Goal: Task Accomplishment & Management: Complete application form

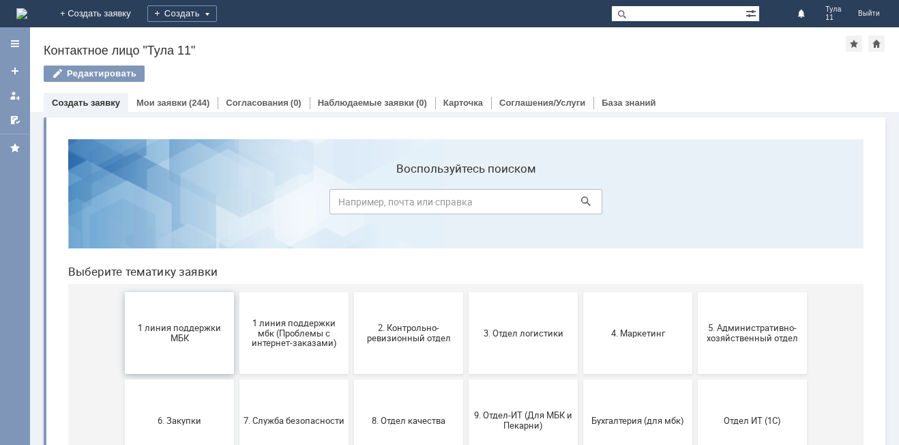
click at [167, 319] on button "1 линия поддержки МБК" at bounding box center [179, 333] width 109 height 82
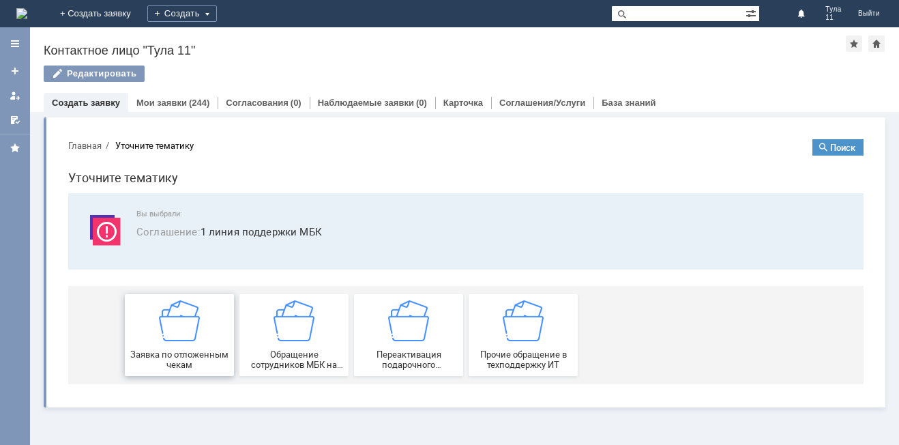
click at [176, 338] on img at bounding box center [179, 320] width 41 height 41
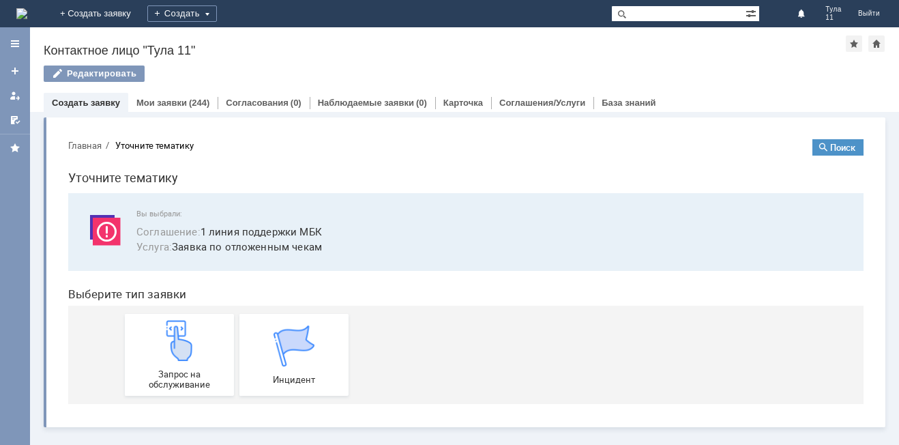
click at [176, 338] on img at bounding box center [179, 340] width 41 height 41
click at [27, 10] on img at bounding box center [21, 13] width 11 height 11
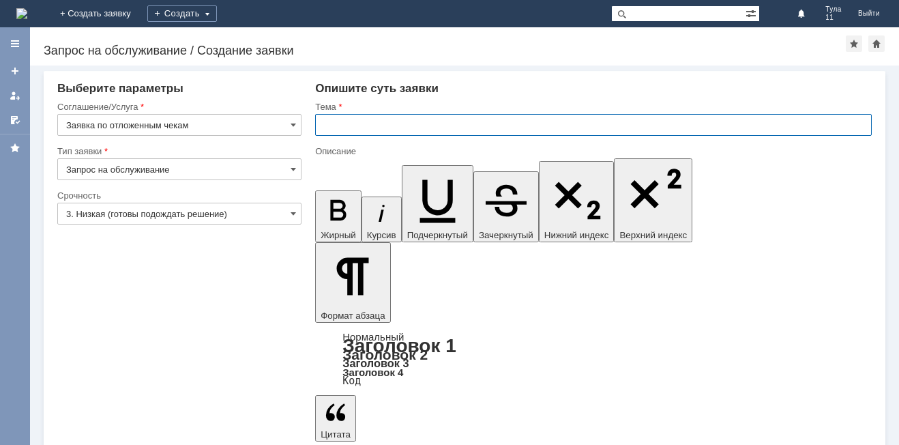
click at [360, 130] on input "text" at bounding box center [593, 125] width 557 height 22
type input "МБК Тула 11 отл чек"
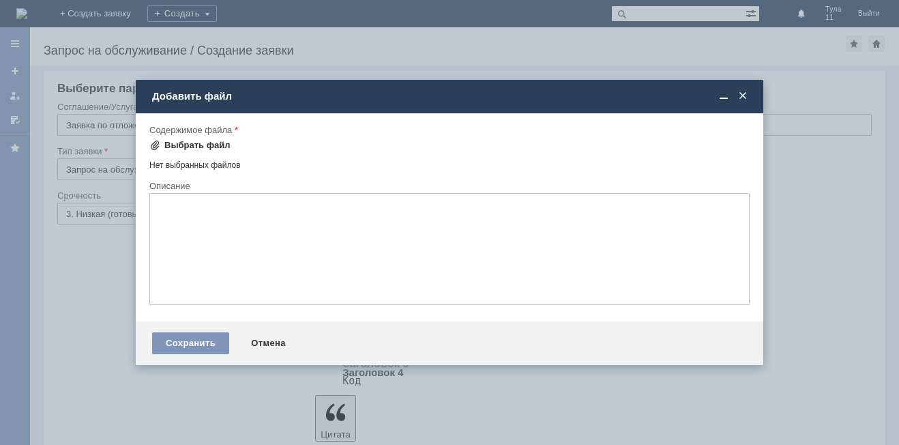
click at [192, 147] on div "Выбрать файл" at bounding box center [197, 145] width 66 height 11
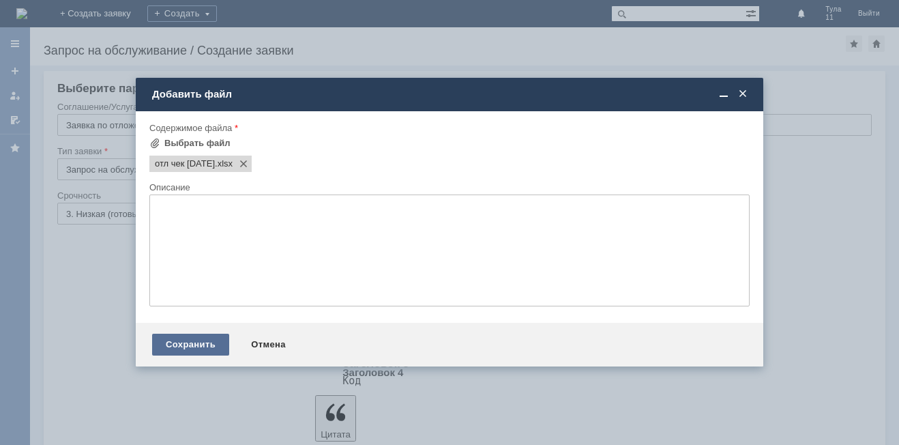
click at [203, 354] on div "Сохранить" at bounding box center [190, 345] width 77 height 22
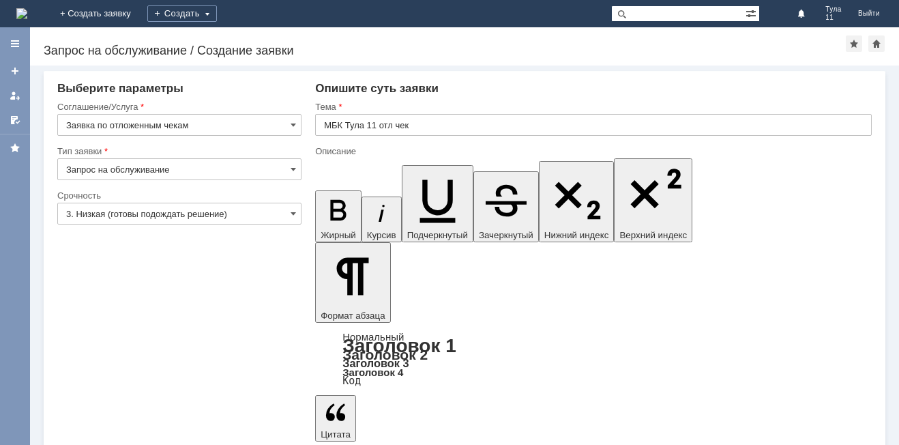
click at [205, 159] on input "Запрос на обслуживание" at bounding box center [179, 169] width 244 height 22
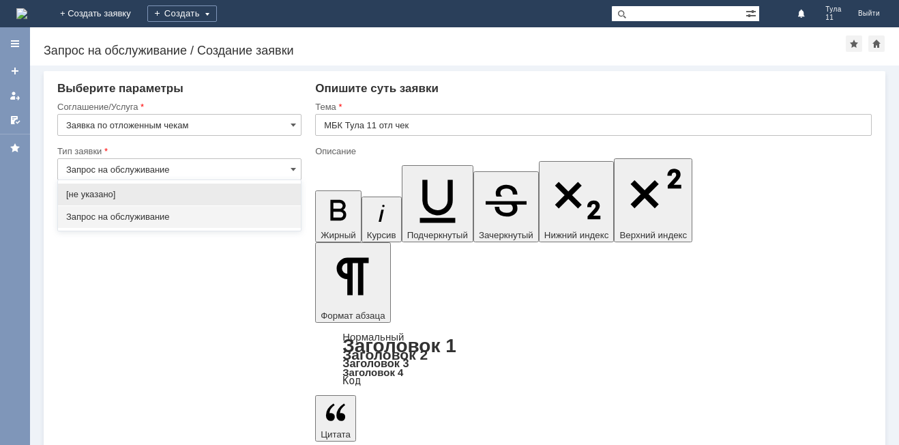
click at [151, 210] on div "Запрос на обслуживание" at bounding box center [179, 217] width 243 height 22
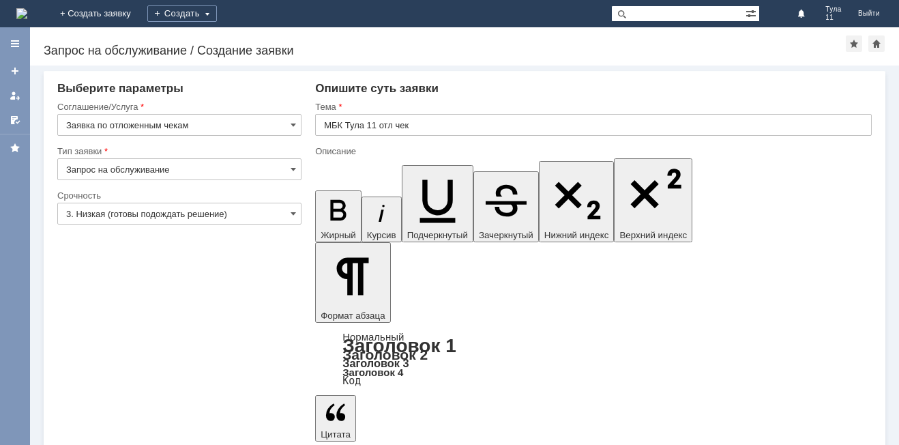
type input "Запрос на обслуживание"
click at [150, 129] on input "Заявка по отложенным чекам" at bounding box center [179, 125] width 244 height 22
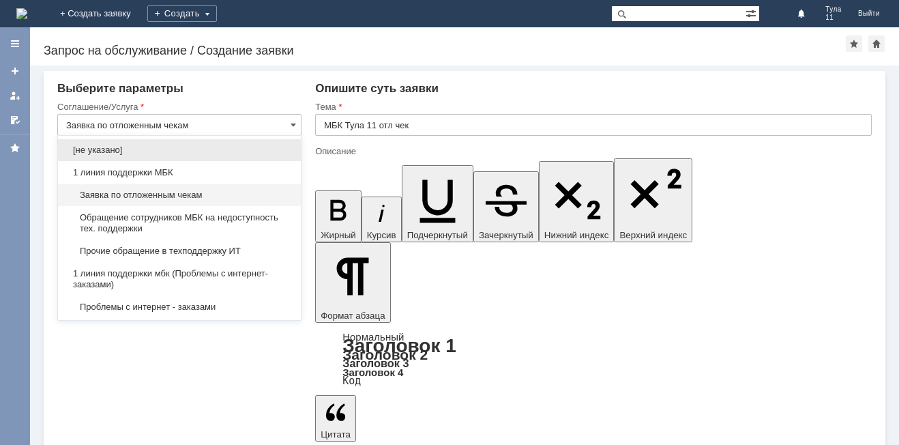
click at [133, 144] on div "[не указано]" at bounding box center [179, 150] width 243 height 22
type input "[не указано]"
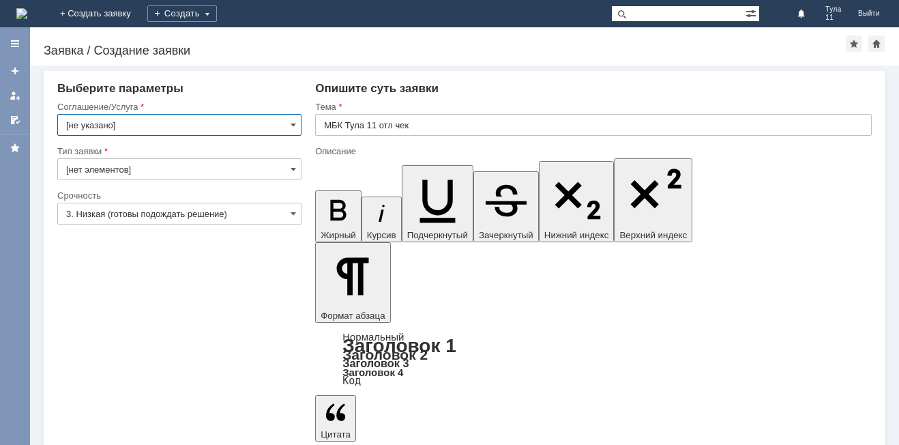
click at [140, 126] on input "[не указано]" at bounding box center [179, 125] width 244 height 22
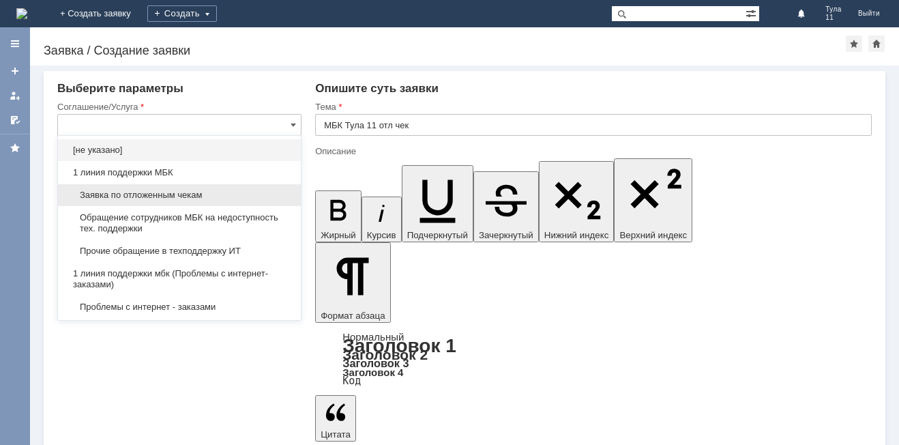
click at [145, 197] on span "Заявка по отложенным чекам" at bounding box center [179, 195] width 227 height 11
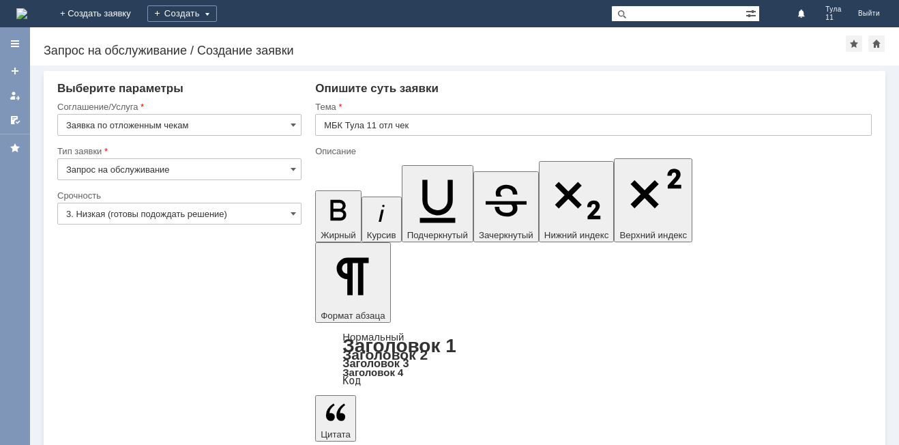
type input "Заявка по отложенным чекам"
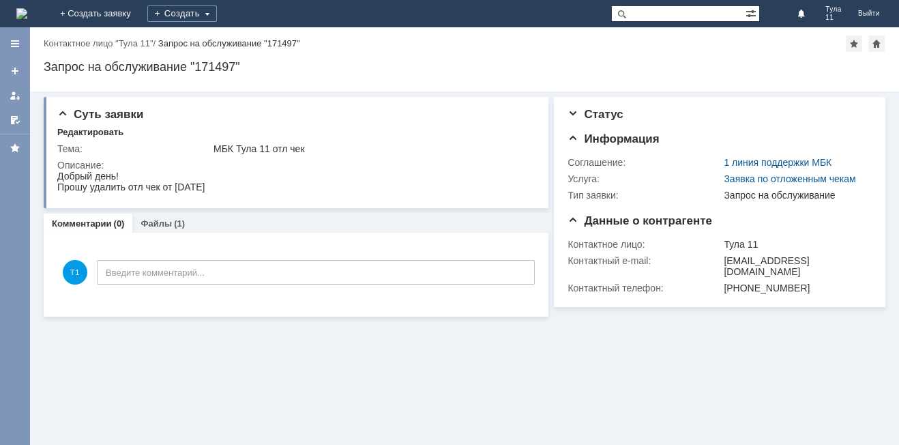
click at [27, 19] on img at bounding box center [21, 13] width 11 height 11
